Goal: Transaction & Acquisition: Purchase product/service

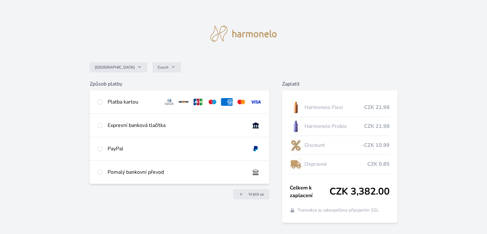
click at [103, 102] on div "Platba kartou" at bounding box center [179, 101] width 179 height 23
radio input "true"
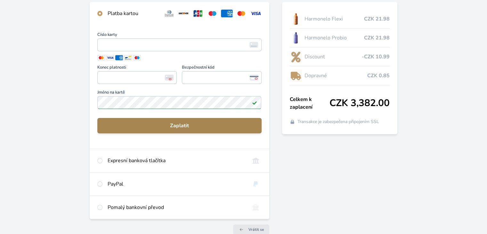
scroll to position [88, 0]
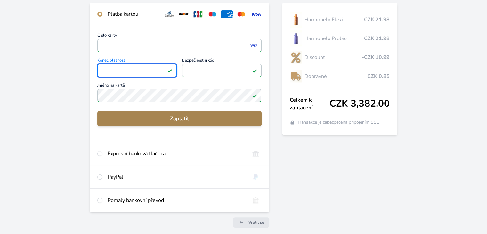
click at [203, 113] on button "Zaplatit" at bounding box center [179, 118] width 164 height 15
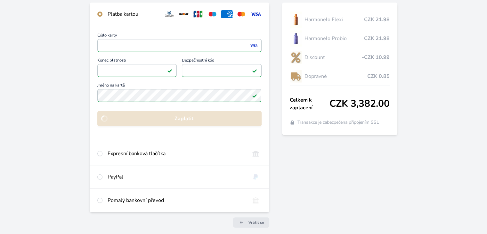
scroll to position [45, 0]
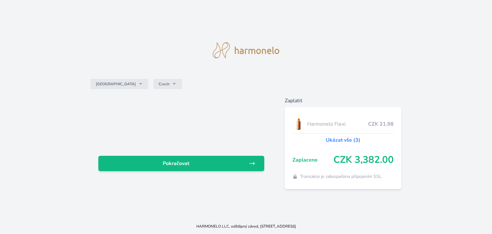
click at [244, 155] on div "Pokračovat" at bounding box center [181, 143] width 181 height 92
click at [229, 149] on div "Pokračovat" at bounding box center [181, 143] width 181 height 92
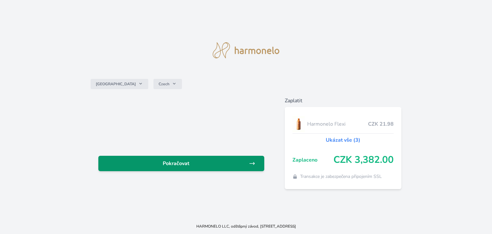
click at [218, 163] on span "Pokračovat" at bounding box center [175, 163] width 145 height 8
